Goal: Navigation & Orientation: Find specific page/section

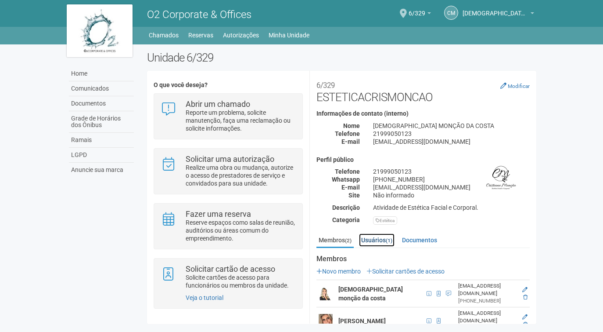
click at [376, 239] on link "Usuários (1)" at bounding box center [377, 239] width 36 height 13
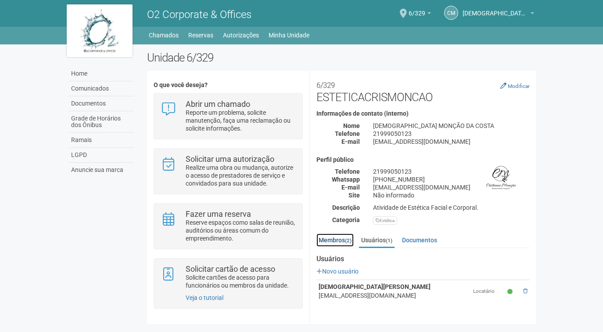
click at [333, 241] on link "Membros (2)" at bounding box center [335, 239] width 37 height 13
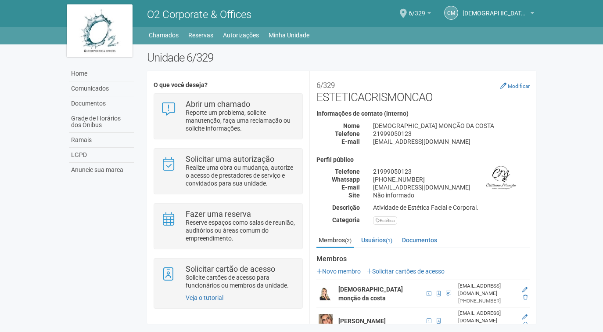
click at [429, 13] on b at bounding box center [430, 13] width 4 height 2
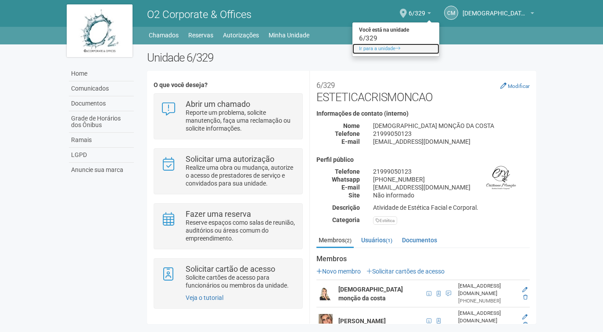
click at [367, 49] on link "Ir para a unidade" at bounding box center [396, 48] width 87 height 11
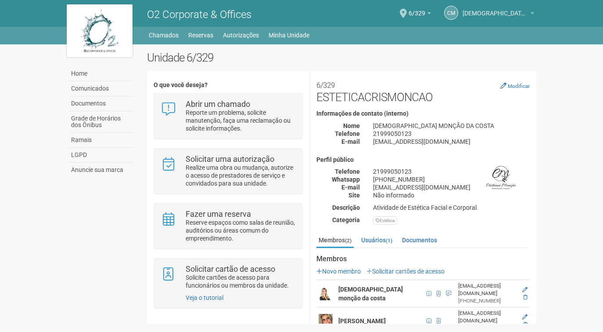
click at [532, 14] on b at bounding box center [533, 13] width 4 height 2
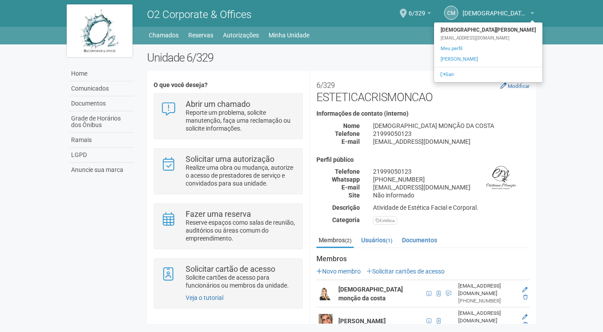
click at [332, 43] on div "Home Home Comunicados Documentos Grade de Horários dos Ônibus Ramais LGPD Anunc…" at bounding box center [301, 36] width 603 height 18
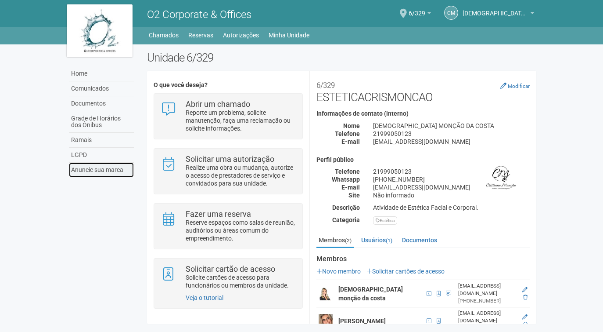
click at [91, 168] on link "Anuncie sua marca" at bounding box center [101, 169] width 65 height 14
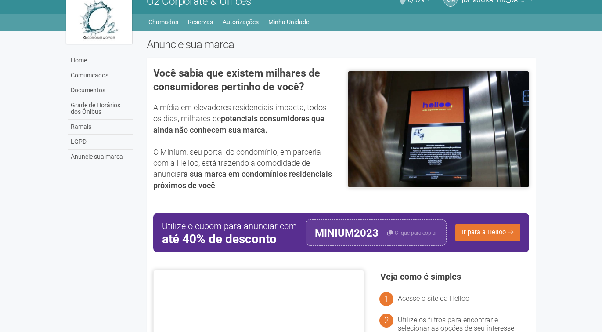
scroll to position [12, 0]
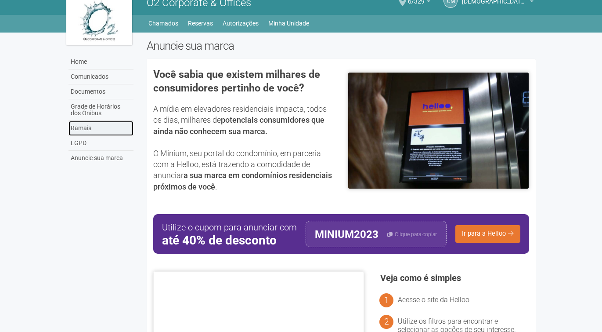
click at [81, 127] on link "Ramais" at bounding box center [101, 128] width 65 height 15
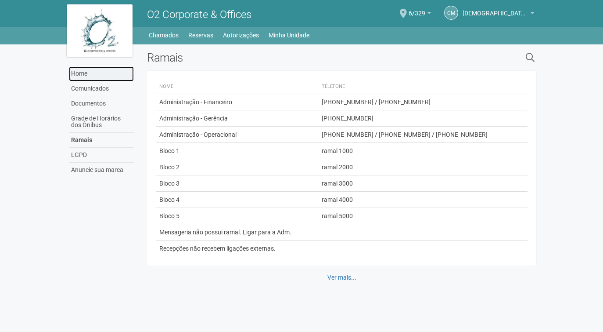
click at [78, 74] on link "Home" at bounding box center [101, 73] width 65 height 15
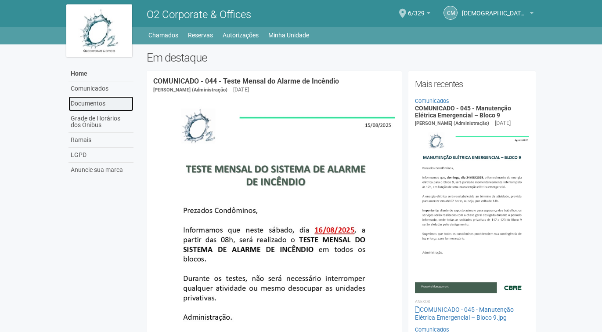
click at [99, 104] on link "Documentos" at bounding box center [101, 103] width 65 height 15
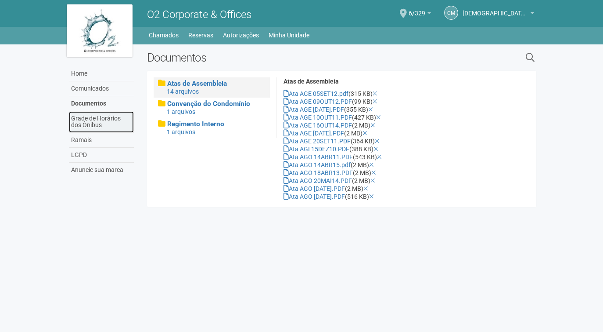
click at [97, 123] on link "Grade de Horários dos Ônibus" at bounding box center [101, 122] width 65 height 22
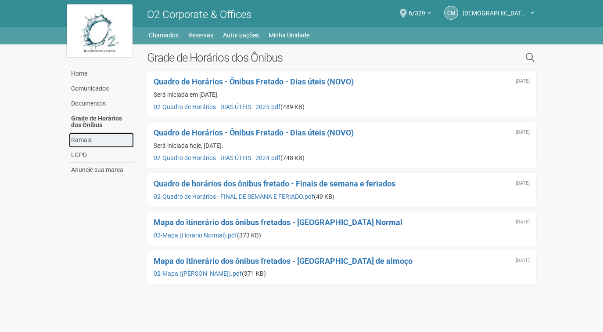
click at [87, 138] on link "Ramais" at bounding box center [101, 140] width 65 height 15
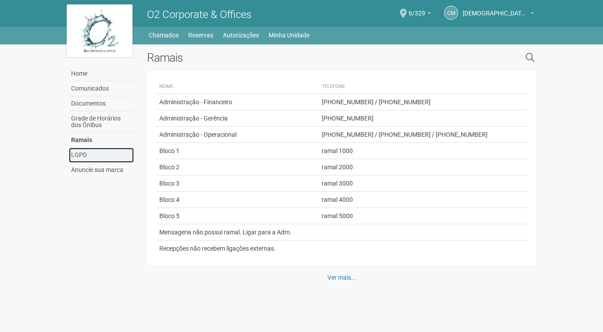
click at [84, 154] on link "LGPD" at bounding box center [101, 155] width 65 height 15
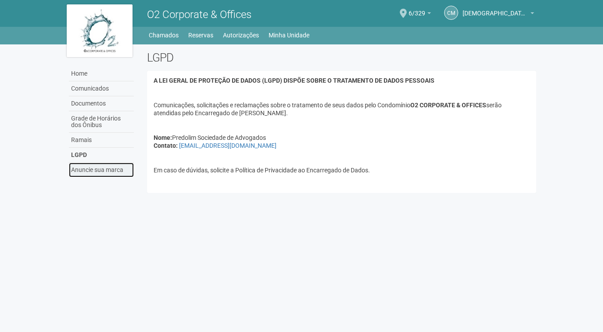
click at [97, 169] on link "Anuncie sua marca" at bounding box center [101, 169] width 65 height 14
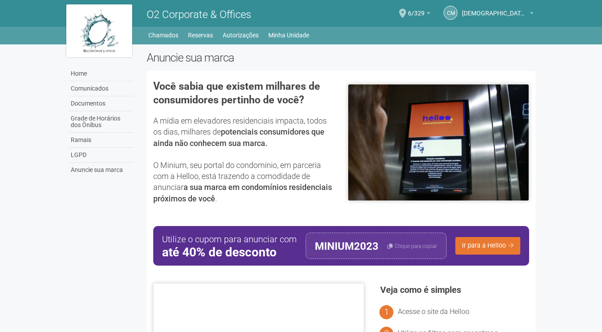
drag, startPoint x: 521, startPoint y: 102, endPoint x: 464, endPoint y: 119, distance: 59.6
click at [506, 115] on img at bounding box center [438, 142] width 181 height 117
